Goal: Information Seeking & Learning: Learn about a topic

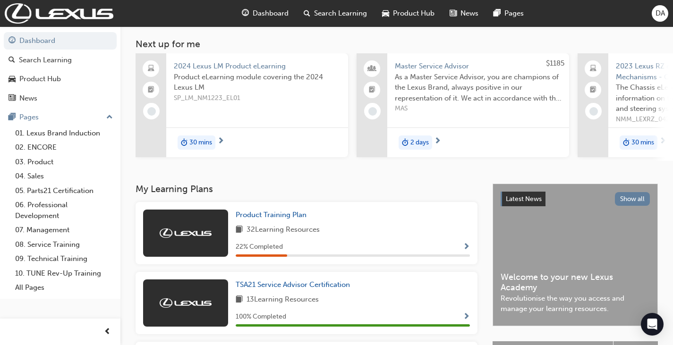
scroll to position [47, 0]
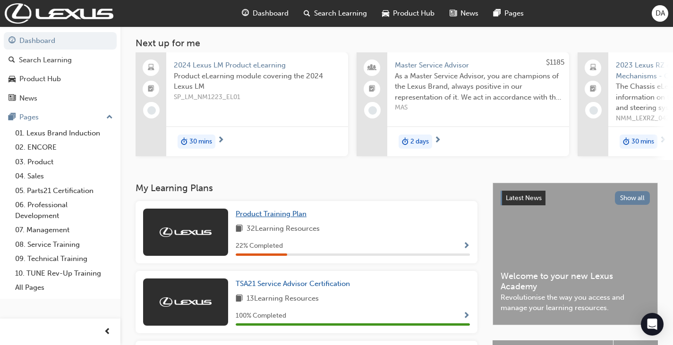
click at [290, 218] on span "Product Training Plan" at bounding box center [271, 214] width 71 height 9
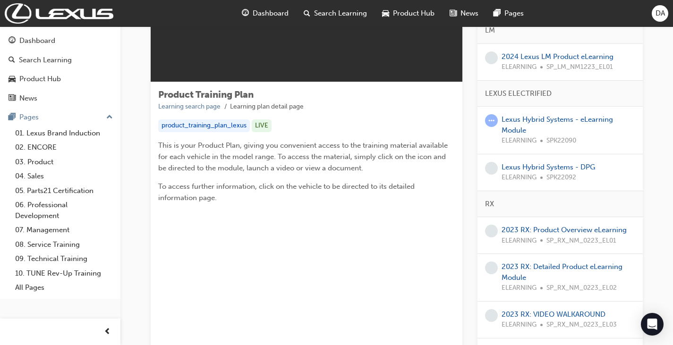
scroll to position [142, 0]
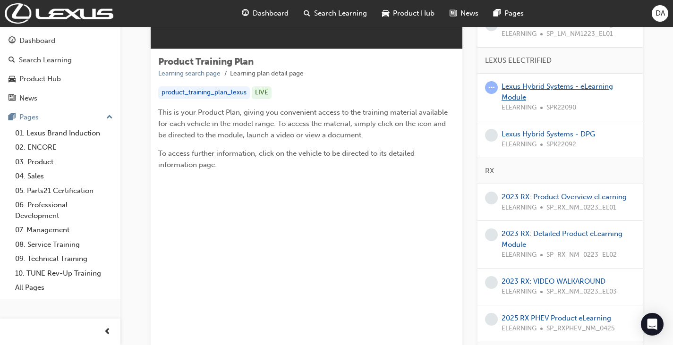
click at [543, 87] on link "Lexus Hybrid Systems - eLearning Module" at bounding box center [558, 91] width 112 height 19
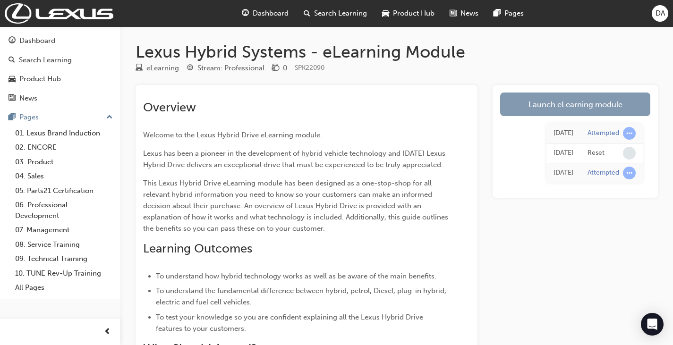
click at [566, 108] on link "Launch eLearning module" at bounding box center [575, 105] width 150 height 24
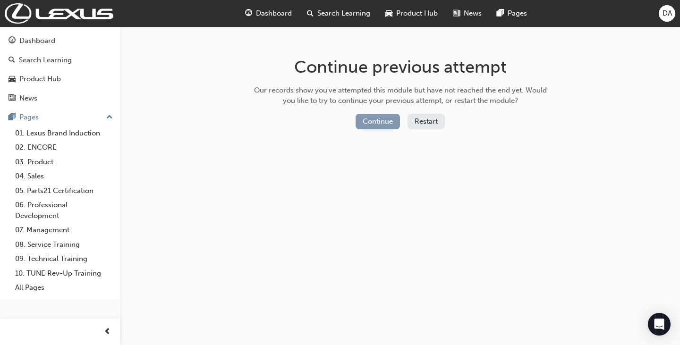
click at [383, 121] on button "Continue" at bounding box center [378, 122] width 44 height 16
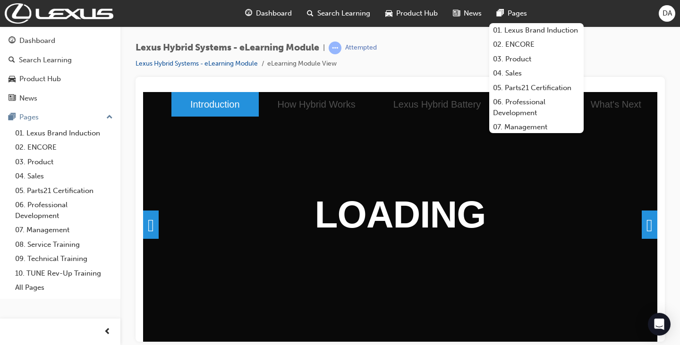
click at [444, 46] on div "Lexus Hybrid Systems - eLearning Module | Attempted Lexus Hybrid Systems - eLea…" at bounding box center [401, 59] width 530 height 35
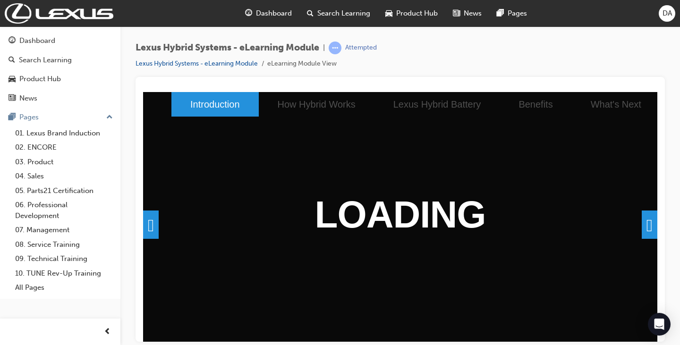
click at [614, 54] on div "Lexus Hybrid Systems - eLearning Module | Attempted Lexus Hybrid Systems - eLea…" at bounding box center [401, 59] width 530 height 35
click at [642, 229] on span at bounding box center [650, 224] width 16 height 28
drag, startPoint x: 645, startPoint y: 226, endPoint x: 509, endPoint y: 230, distance: 136.2
click at [645, 226] on span at bounding box center [650, 224] width 16 height 28
click at [154, 221] on span at bounding box center [151, 224] width 16 height 28
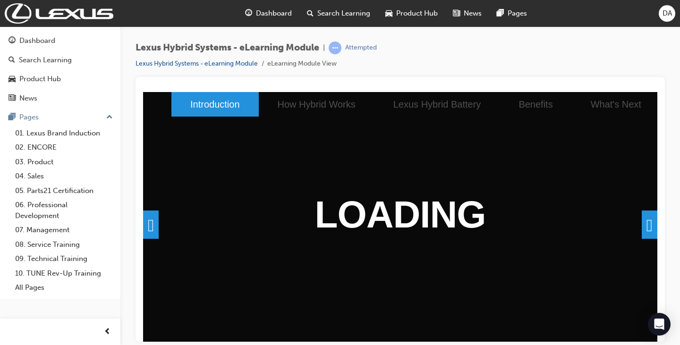
click at [196, 108] on li "Introduction" at bounding box center [215, 104] width 87 height 25
click at [441, 55] on div "Lexus Hybrid Systems - eLearning Module | Attempted Lexus Hybrid Systems - eLea…" at bounding box center [401, 59] width 530 height 35
click at [489, 49] on div "Lexus Hybrid Systems - eLearning Module | Attempted Lexus Hybrid Systems - eLea…" at bounding box center [401, 59] width 530 height 35
click at [490, 50] on div "Lexus Hybrid Systems - eLearning Module | Attempted Lexus Hybrid Systems - eLea…" at bounding box center [401, 59] width 530 height 35
click at [134, 163] on div "Lexus Hybrid Systems - eLearning Module | Attempted Lexus Hybrid Systems - eLea…" at bounding box center [400, 173] width 560 height 295
